Goal: Task Accomplishment & Management: Complete application form

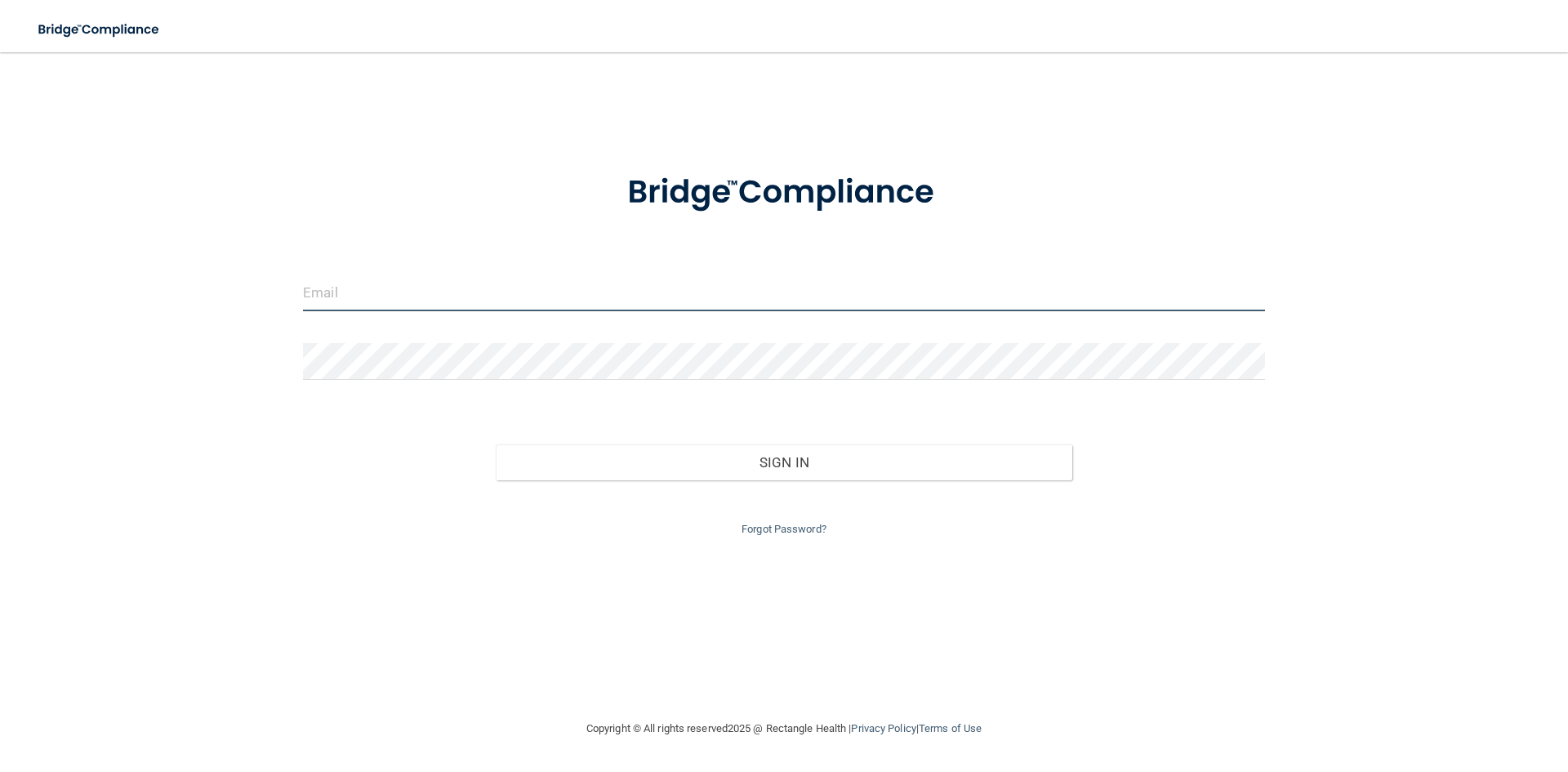
click at [438, 293] on input "email" at bounding box center [784, 293] width 962 height 37
type input "[PERSON_NAME][EMAIL_ADDRESS][PERSON_NAME][DOMAIN_NAME]"
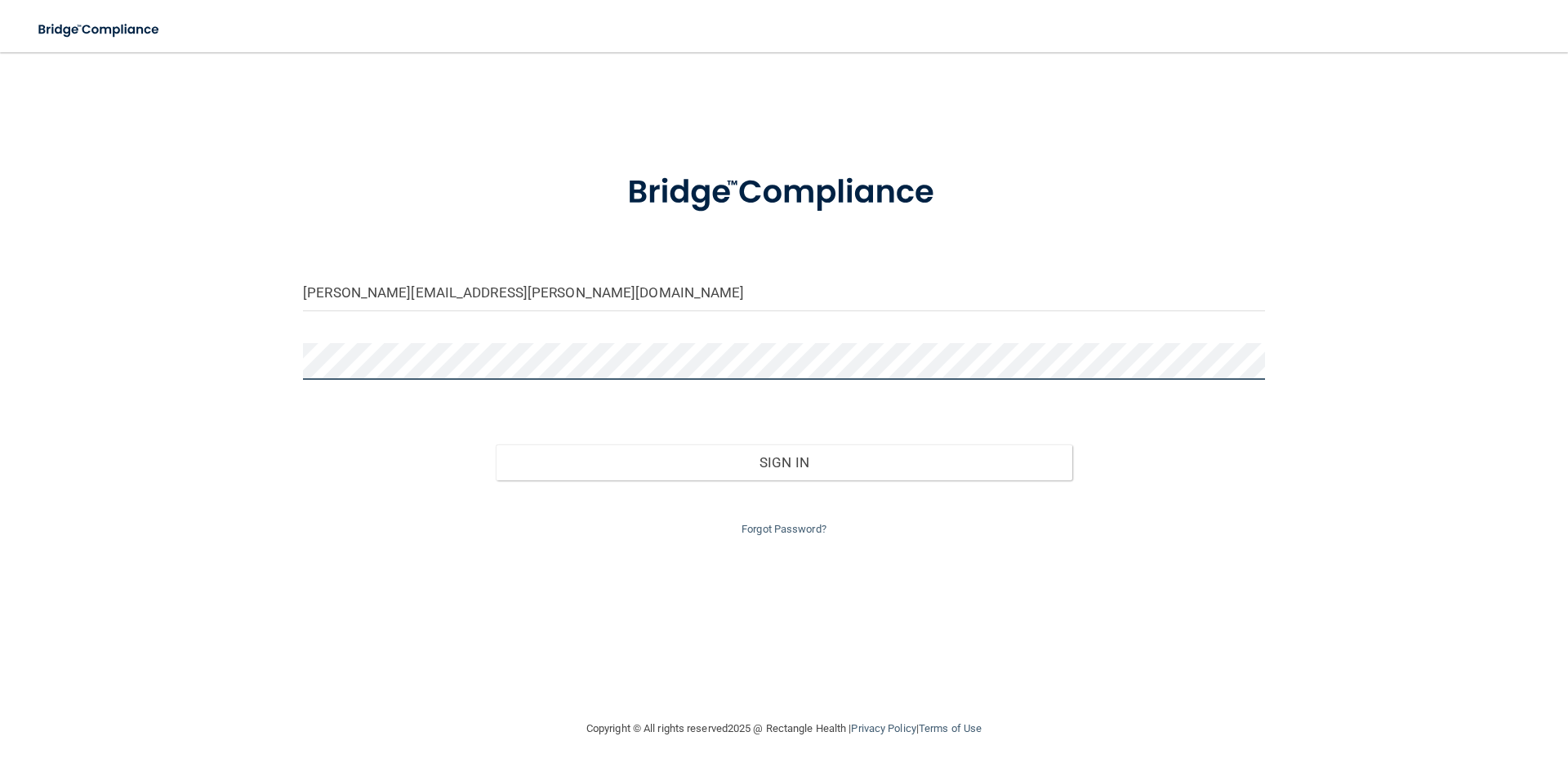
click at [496, 445] on button "Sign In" at bounding box center [785, 462] width 577 height 36
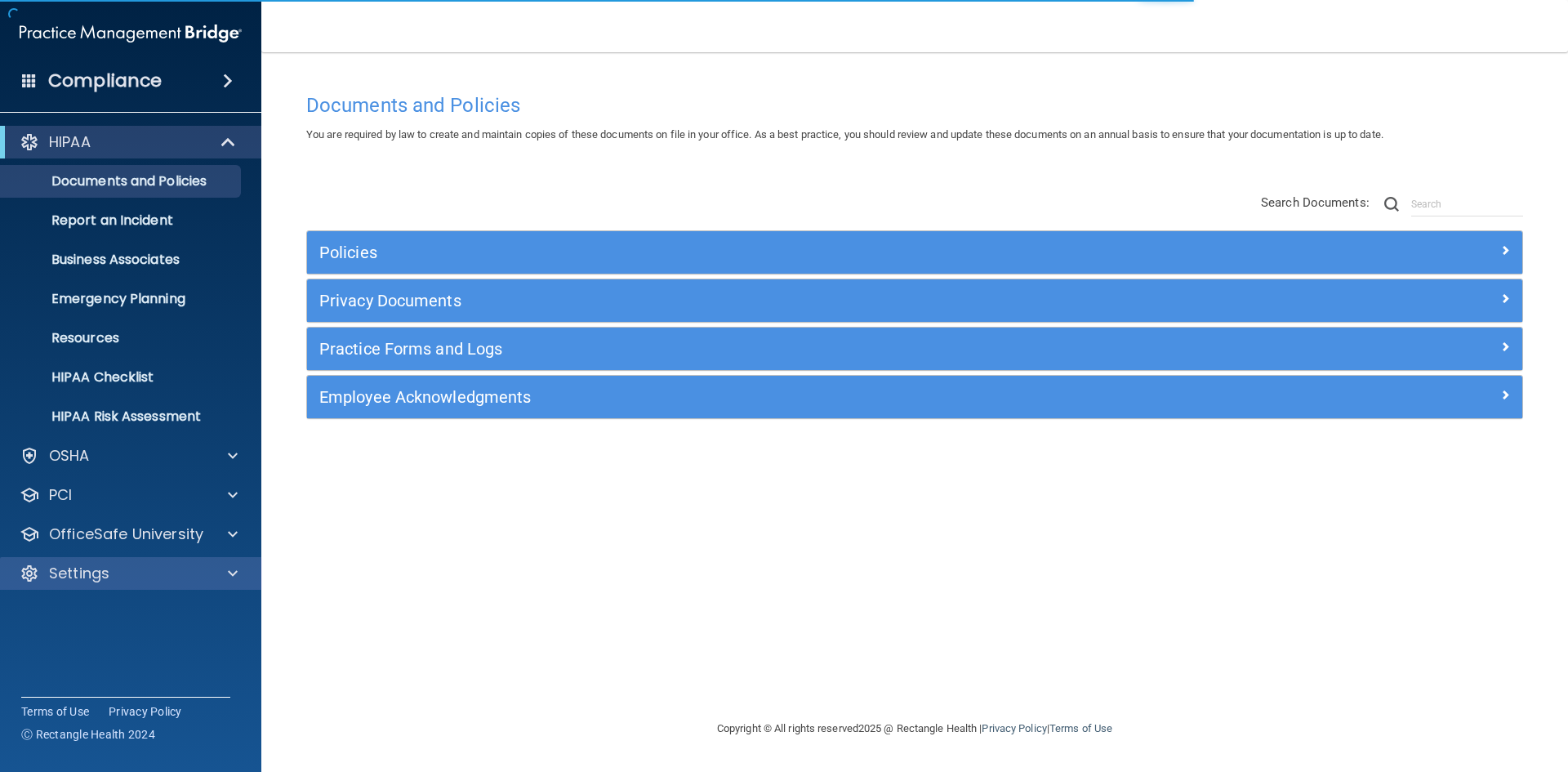
click at [99, 585] on div "Settings" at bounding box center [131, 573] width 262 height 32
click at [81, 575] on p "Settings" at bounding box center [79, 574] width 61 height 20
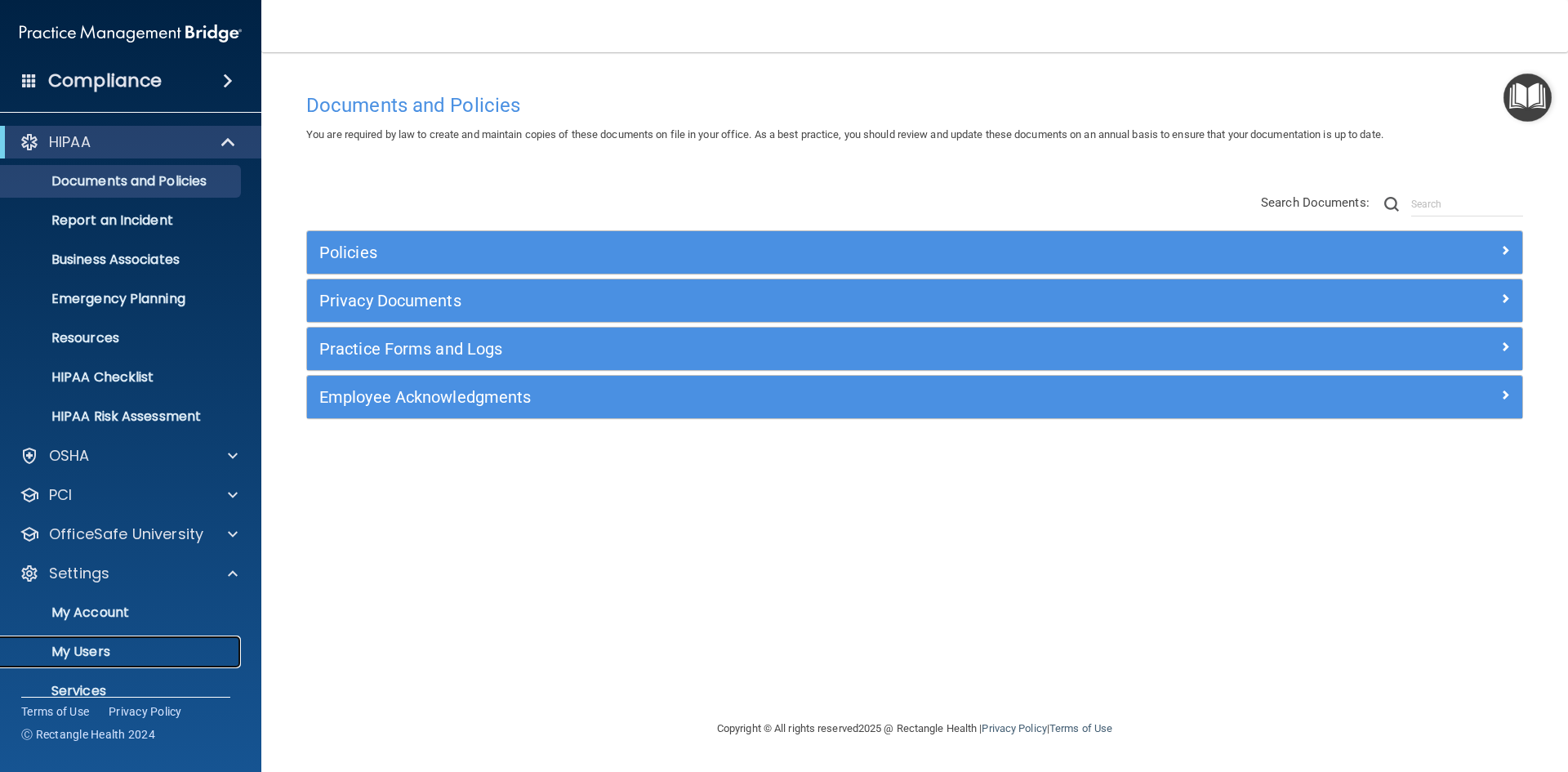
click at [88, 650] on p "My Users" at bounding box center [122, 652] width 223 height 17
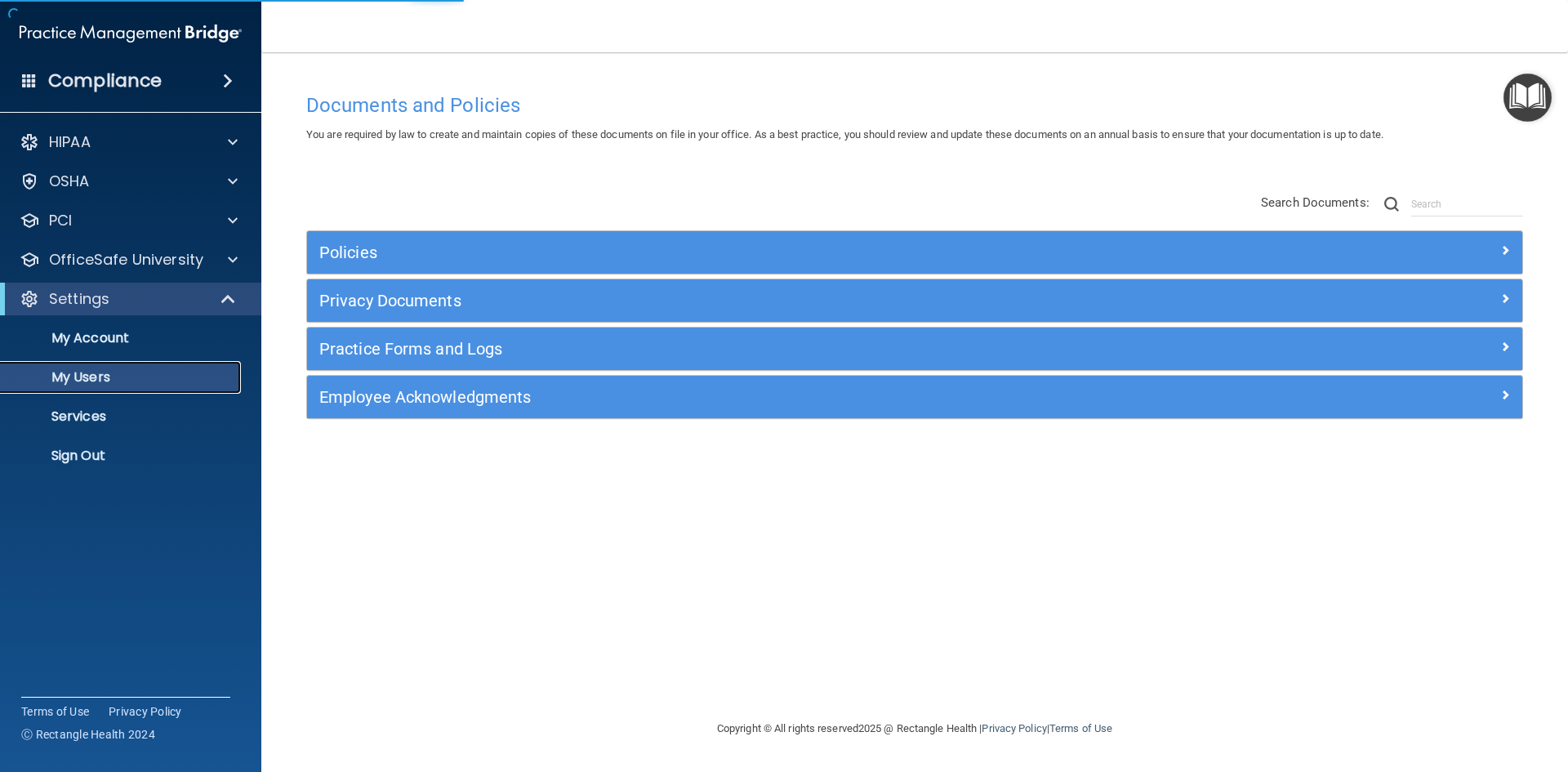
select select "20"
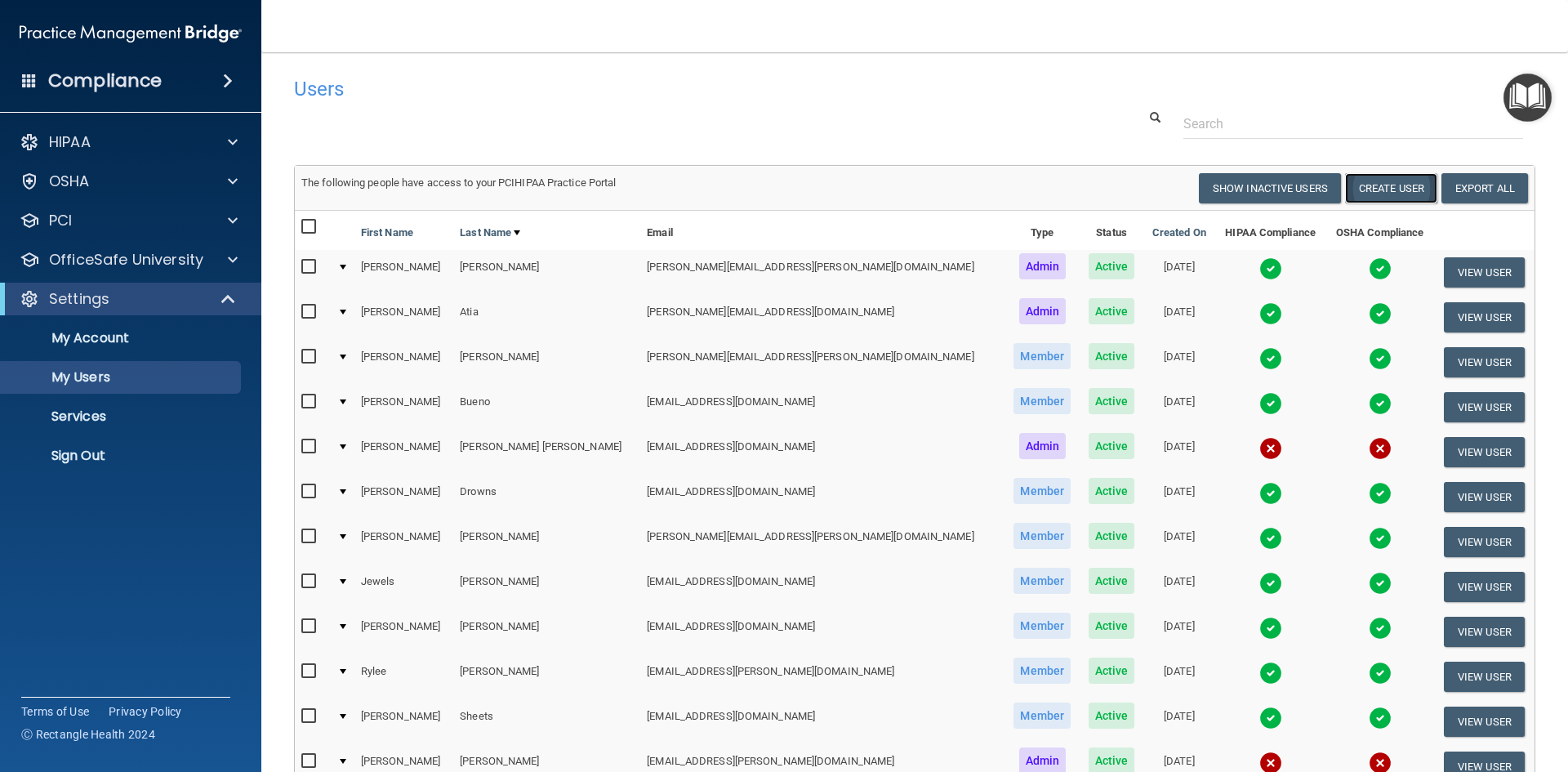
click at [1378, 186] on button "Create User" at bounding box center [1390, 188] width 92 height 30
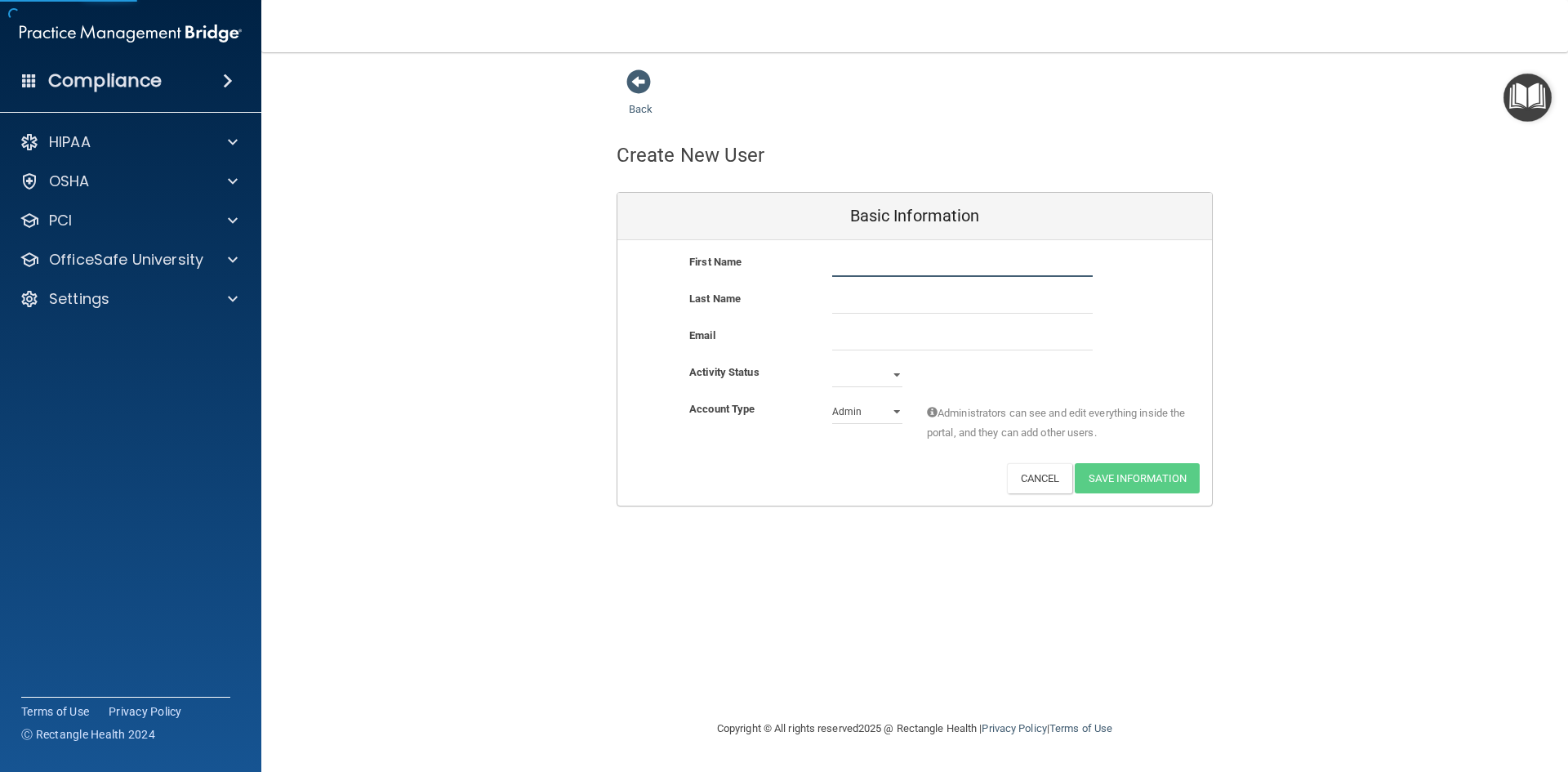
click at [913, 264] on input "text" at bounding box center [962, 265] width 261 height 25
click at [921, 270] on input "[PERSON_NAME]" at bounding box center [962, 265] width 261 height 25
type input "[PERSON_NAME]"
click at [892, 292] on input "text" at bounding box center [962, 301] width 261 height 25
type input "[PERSON_NAME]"
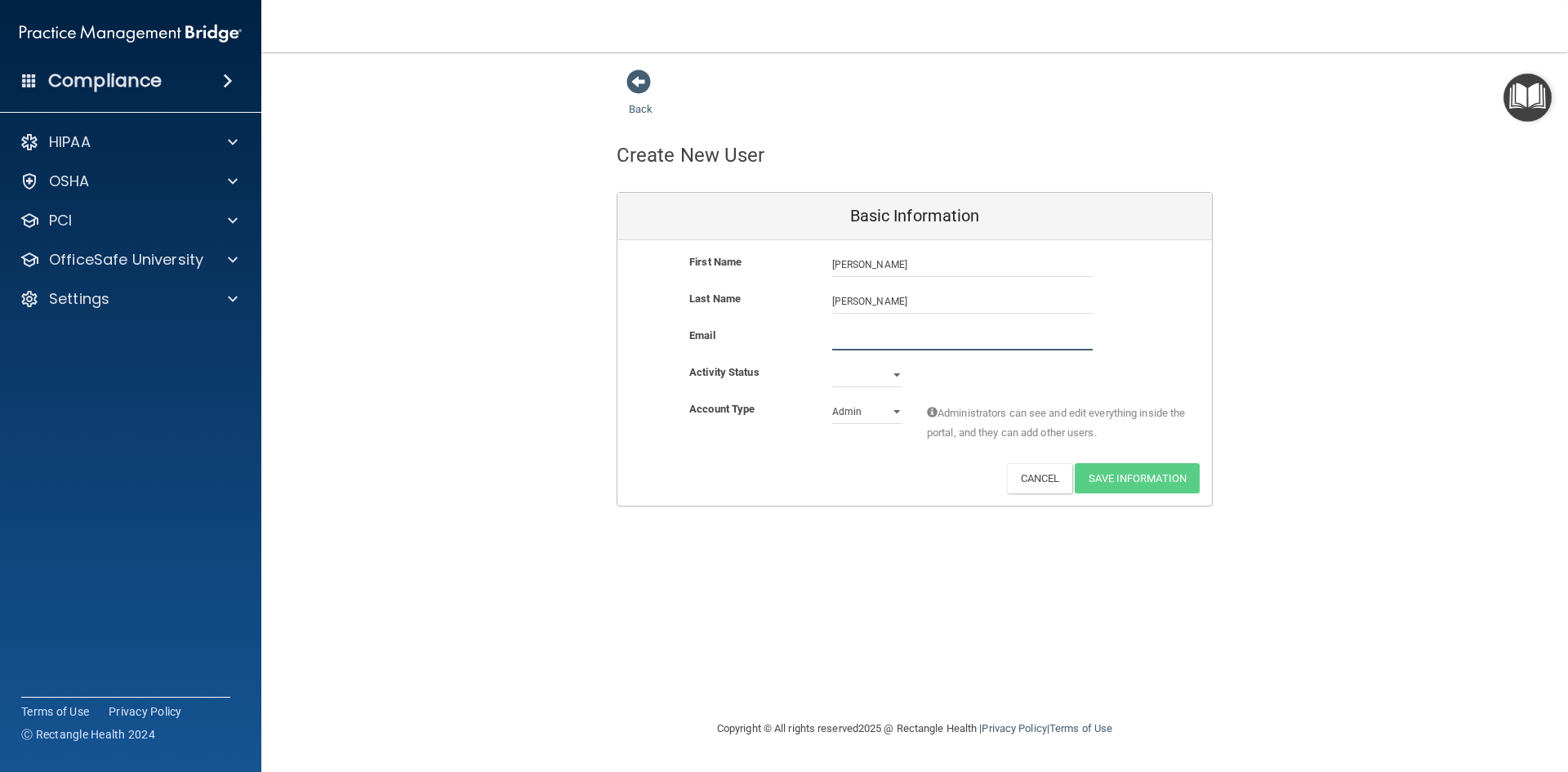
click at [873, 340] on input "email" at bounding box center [962, 339] width 261 height 25
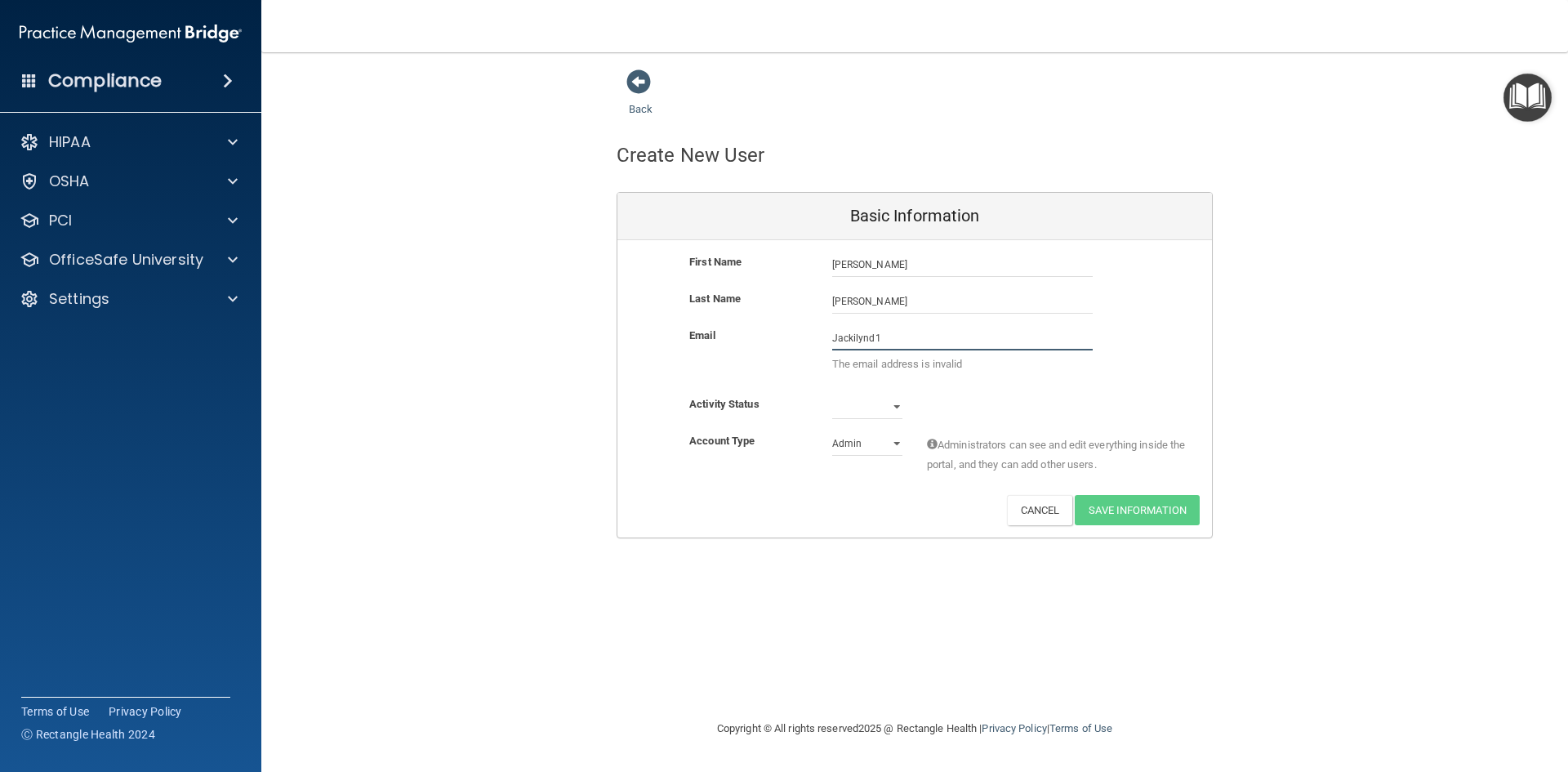
type input "Jackilynd1"
click at [898, 405] on select "Active Inactive" at bounding box center [867, 407] width 71 height 25
select select "active"
click at [832, 394] on select "Active Inactive" at bounding box center [867, 407] width 71 height 25
click at [886, 447] on select "Admin Member" at bounding box center [867, 444] width 71 height 25
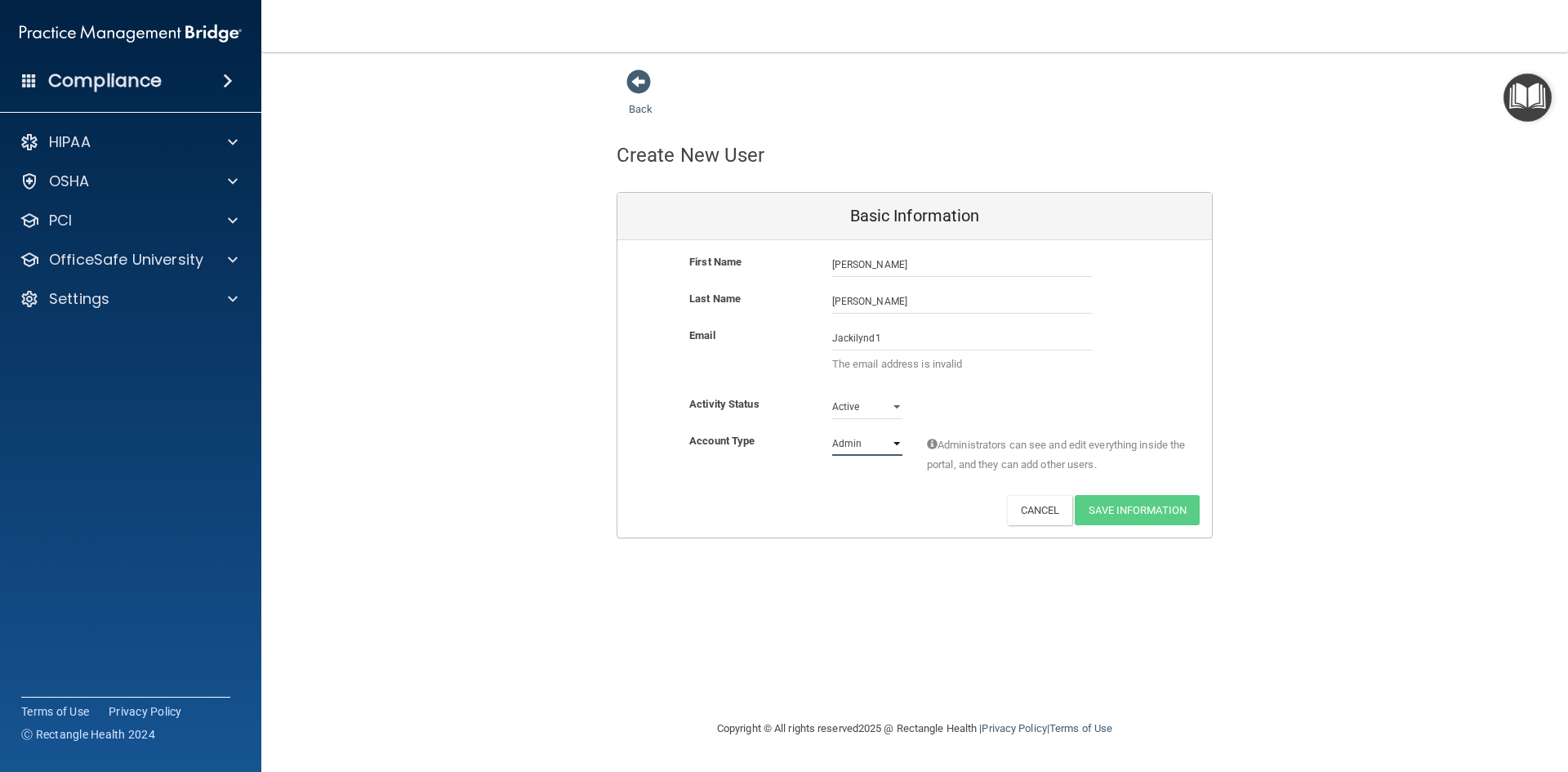
select select "practice_member"
click at [832, 432] on select "Admin Member" at bounding box center [867, 444] width 71 height 25
click at [906, 340] on input "Jackilynd1" at bounding box center [962, 339] width 261 height 25
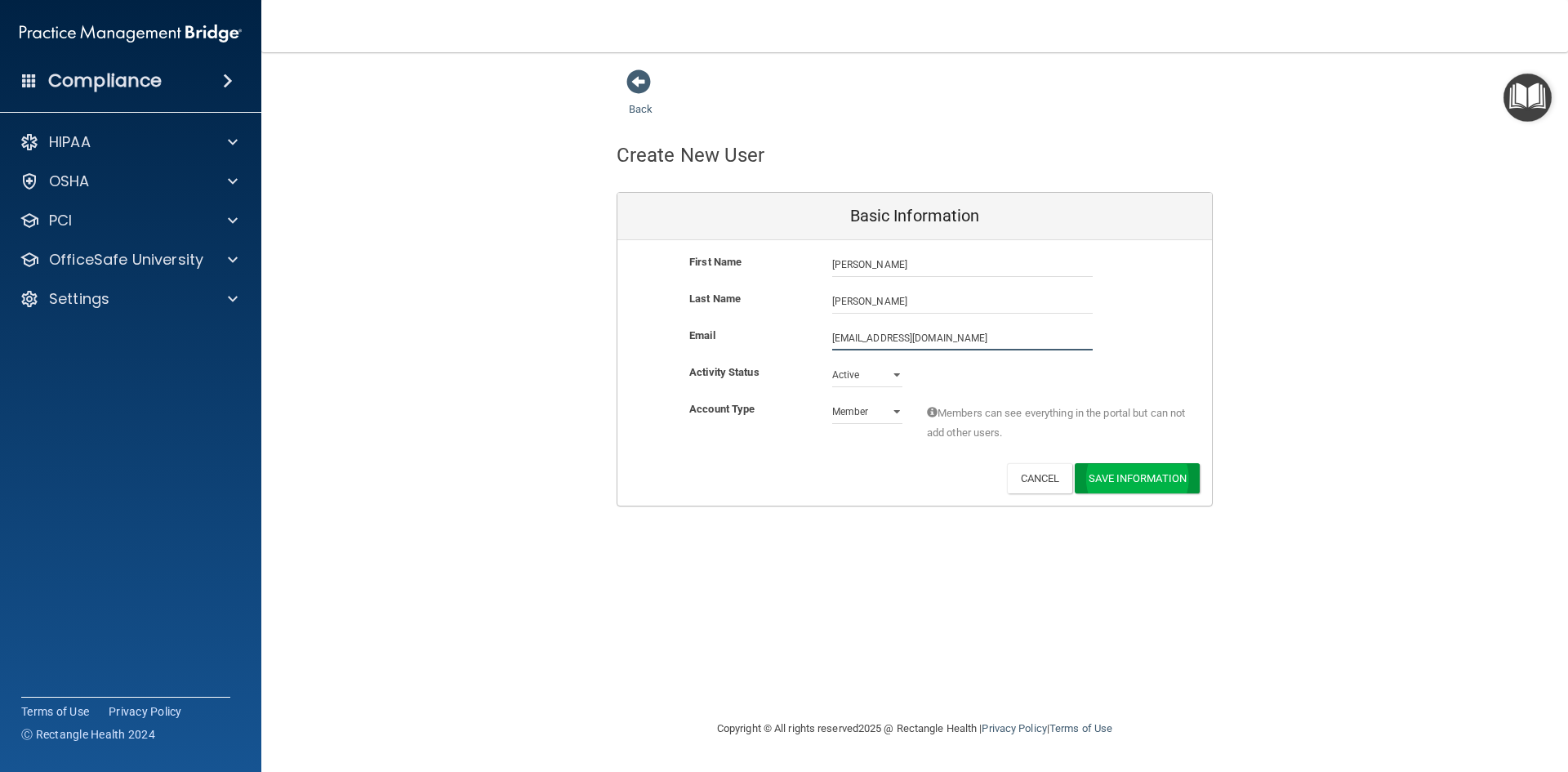
type input "[EMAIL_ADDRESS][DOMAIN_NAME]"
click at [1161, 482] on button "Save Information" at bounding box center [1137, 481] width 125 height 30
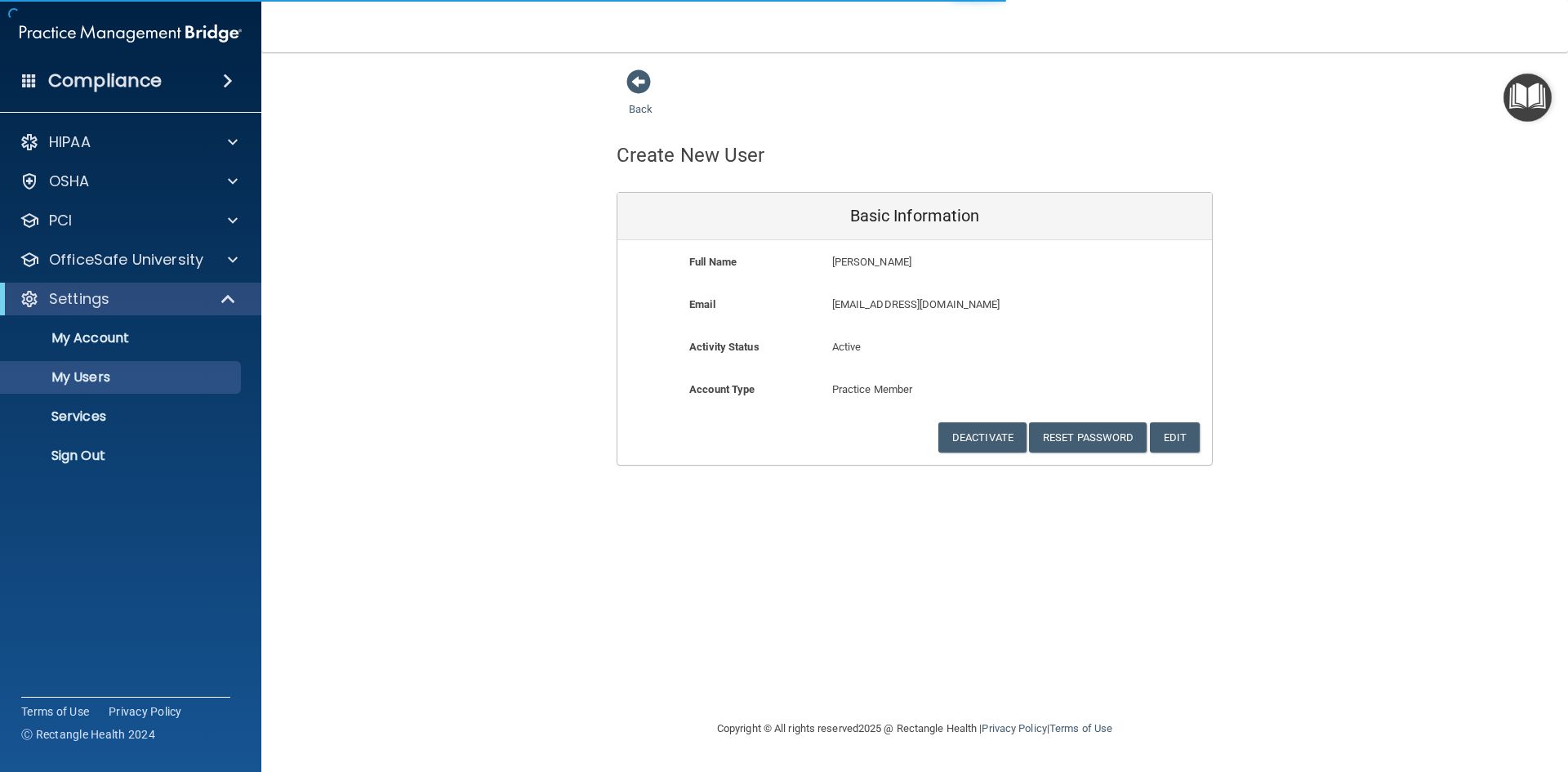
select select "20"
